Goal: Navigation & Orientation: Understand site structure

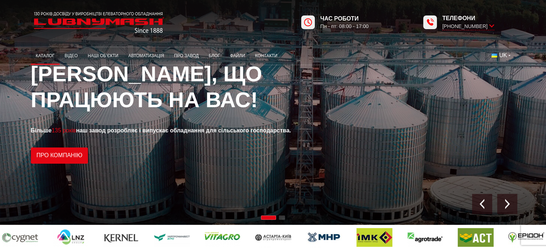
click at [48, 53] on link "Каталог" at bounding box center [45, 56] width 29 height 14
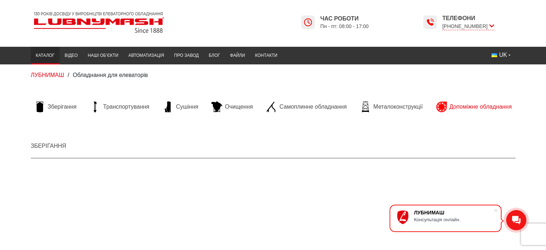
click at [450, 106] on span "Допоміжне обладнання" at bounding box center [481, 107] width 62 height 8
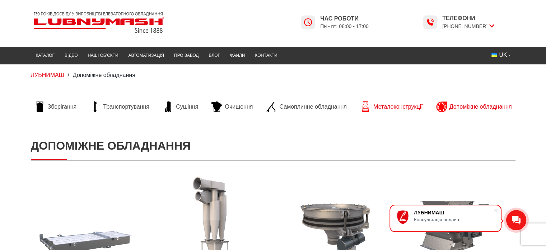
click at [397, 106] on span "Металоконструкції" at bounding box center [397, 107] width 49 height 8
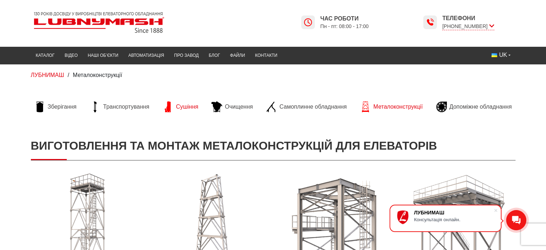
click at [187, 106] on span "Сушіння" at bounding box center [187, 107] width 22 height 8
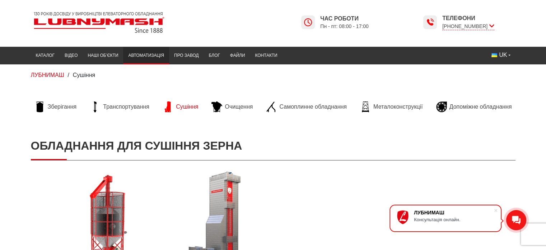
click at [145, 53] on link "Автоматизація" at bounding box center [146, 55] width 46 height 14
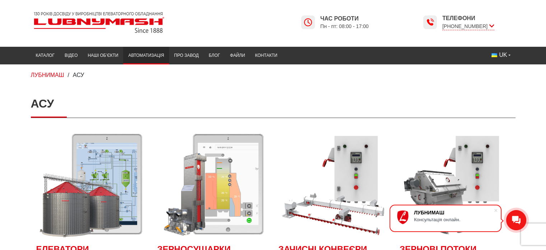
drag, startPoint x: 234, startPoint y: 55, endPoint x: 234, endPoint y: 66, distance: 11.1
click at [234, 55] on link "Файли" at bounding box center [237, 55] width 25 height 14
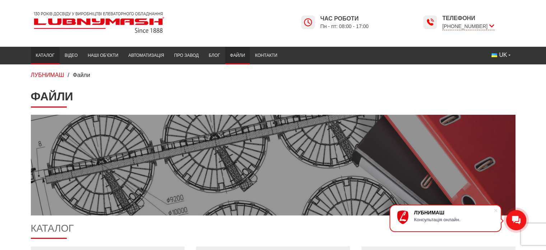
click at [42, 51] on link "Каталог" at bounding box center [45, 55] width 29 height 14
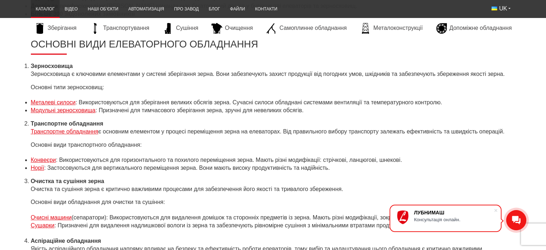
scroll to position [2621, 0]
